Goal: Task Accomplishment & Management: Manage account settings

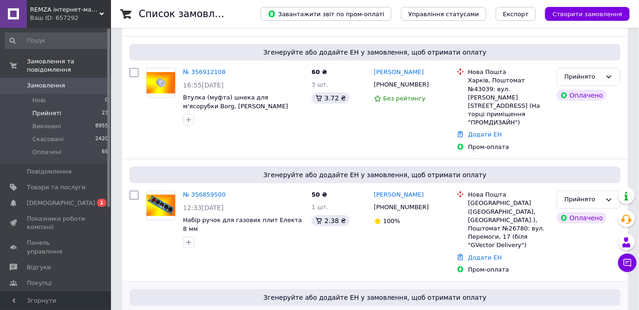
scroll to position [126, 0]
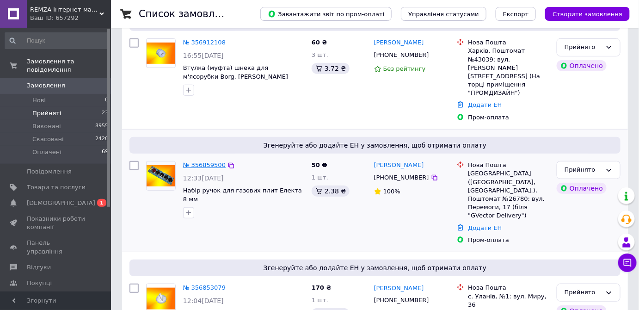
click at [202, 161] on link "№ 356859500" at bounding box center [204, 164] width 43 height 7
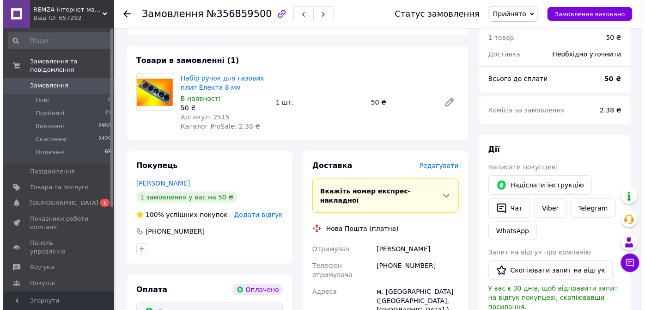
scroll to position [84, 0]
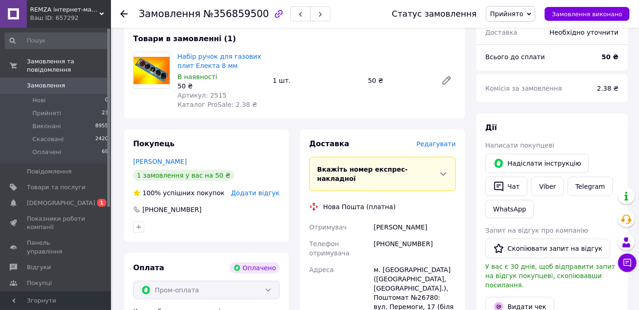
click at [440, 145] on span "Редагувати" at bounding box center [435, 143] width 39 height 7
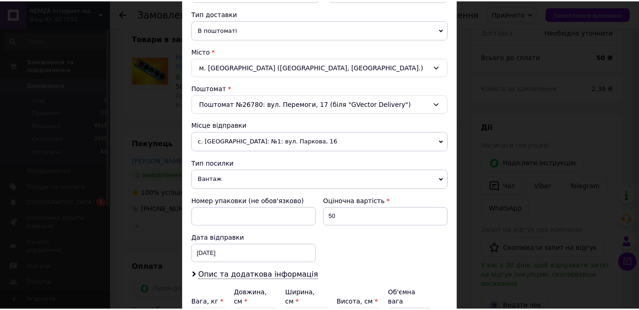
scroll to position [300, 0]
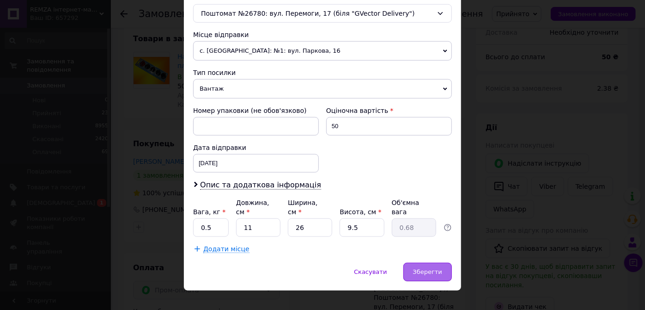
click at [415, 263] on div "Зберегти" at bounding box center [428, 272] width 49 height 18
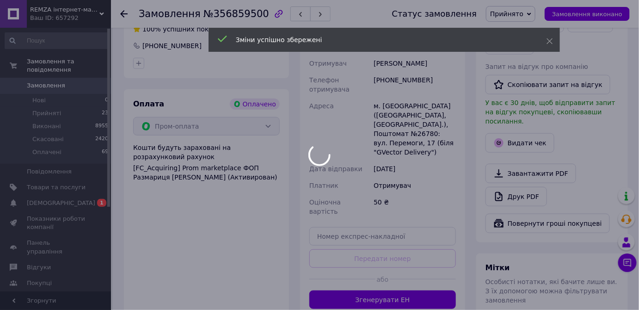
scroll to position [252, 0]
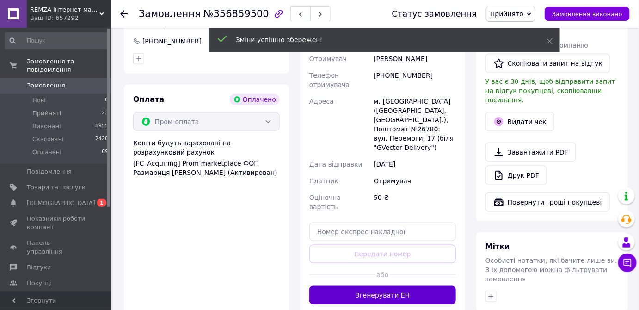
click at [393, 286] on button "Згенерувати ЕН" at bounding box center [382, 295] width 147 height 18
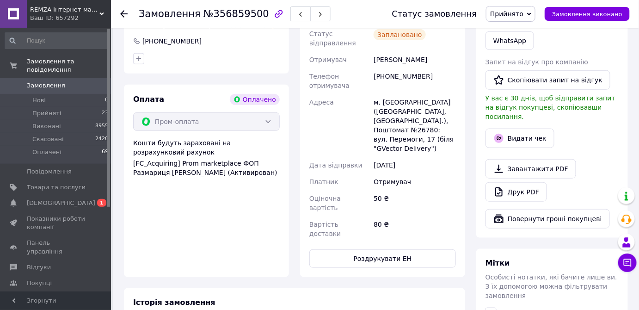
click at [121, 12] on icon at bounding box center [123, 13] width 7 height 7
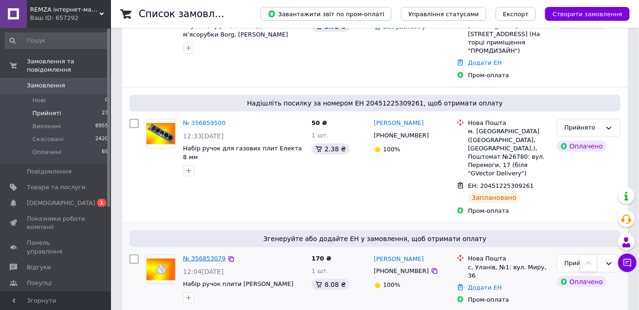
click at [201, 255] on link "№ 356853079" at bounding box center [204, 258] width 43 height 7
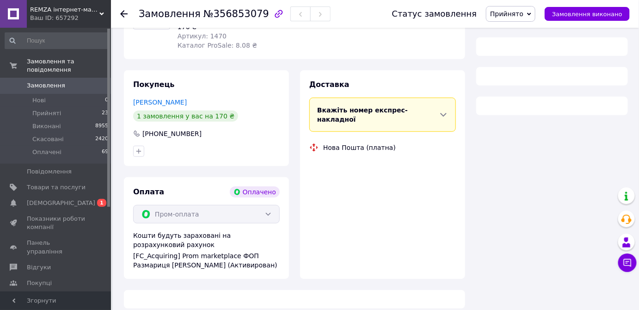
scroll to position [168, 0]
